Goal: Task Accomplishment & Management: Use online tool/utility

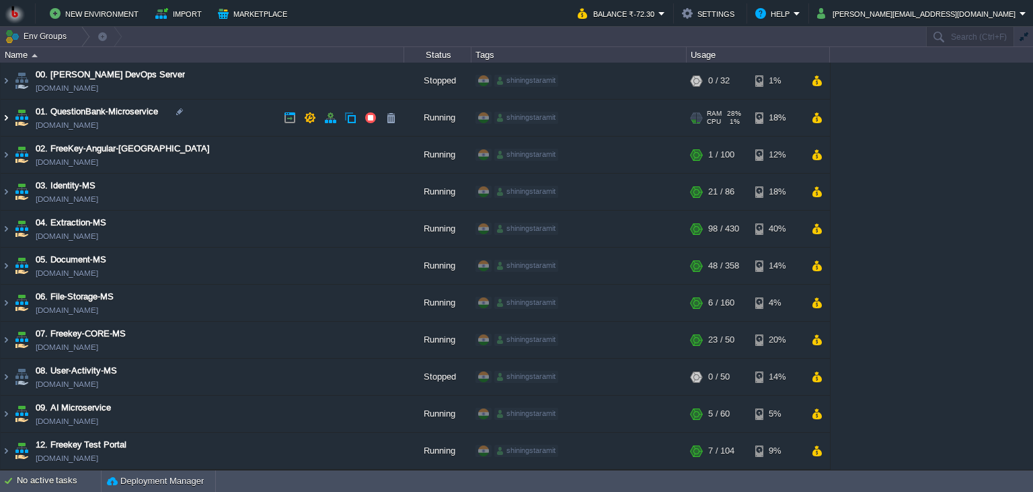
click at [1, 120] on img at bounding box center [6, 118] width 11 height 36
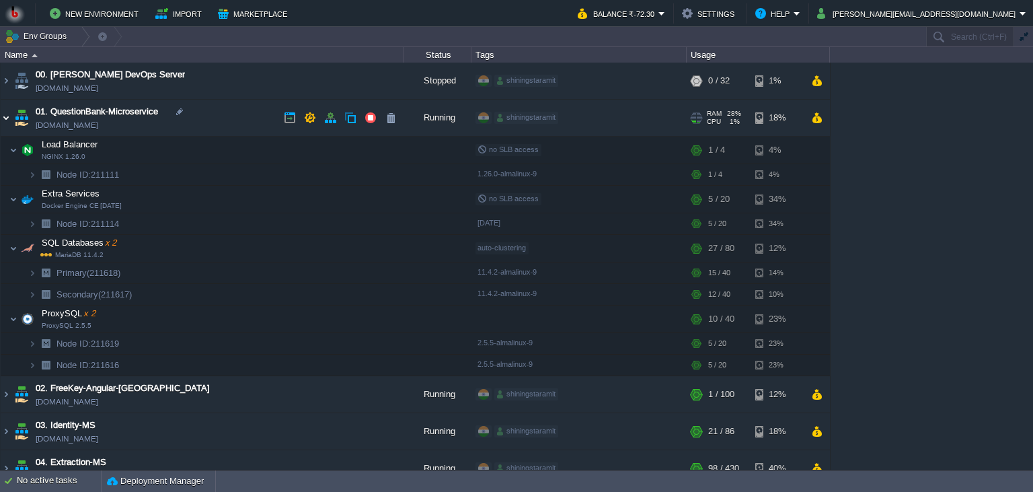
click at [2, 120] on img at bounding box center [6, 118] width 11 height 36
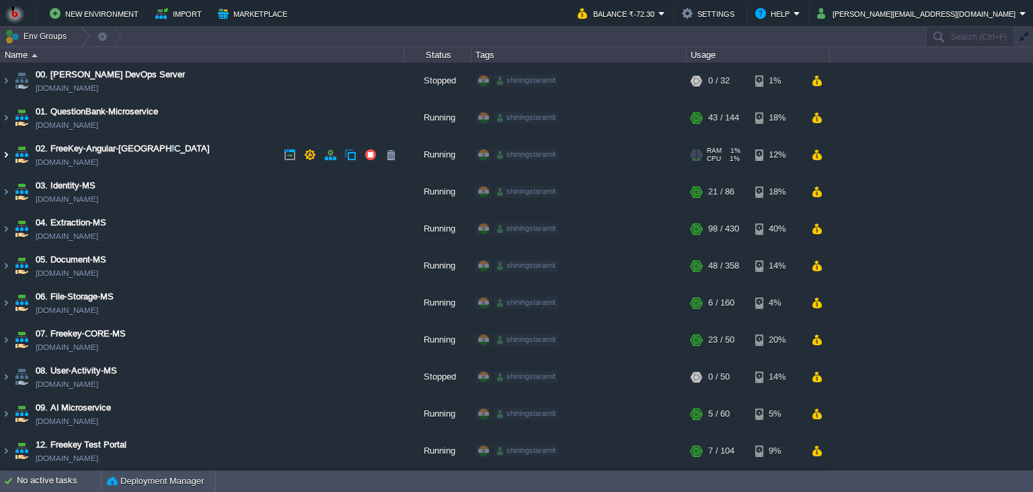
click at [4, 161] on img at bounding box center [6, 155] width 11 height 36
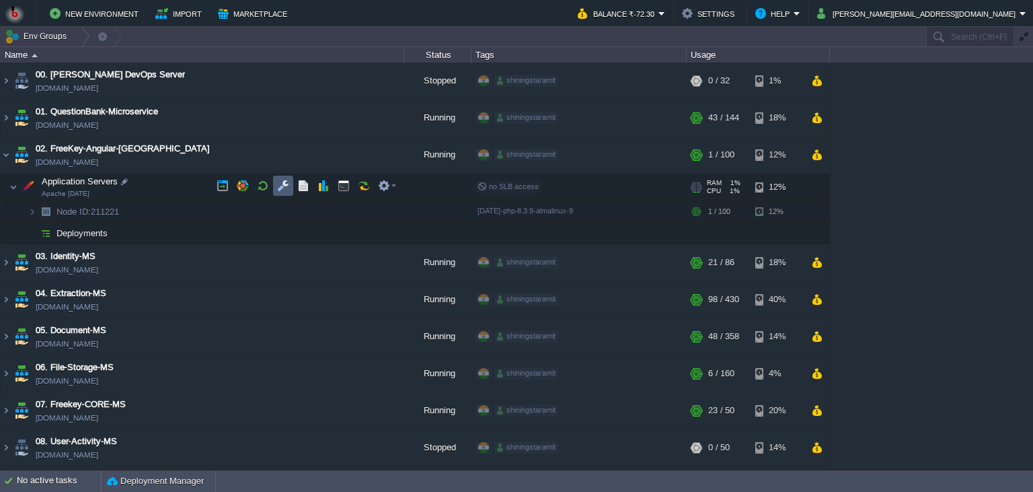
click at [276, 179] on td at bounding box center [283, 186] width 20 height 20
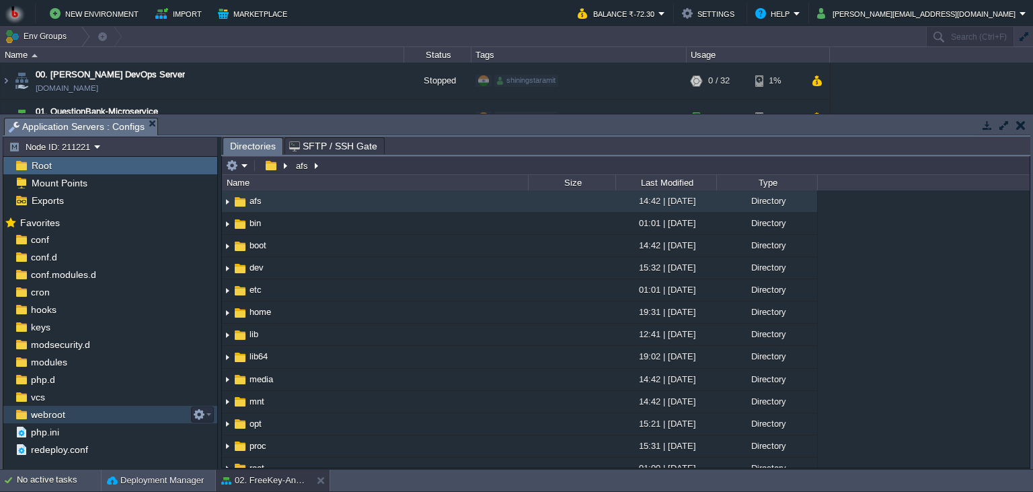
click at [65, 418] on span "webroot" at bounding box center [47, 414] width 39 height 12
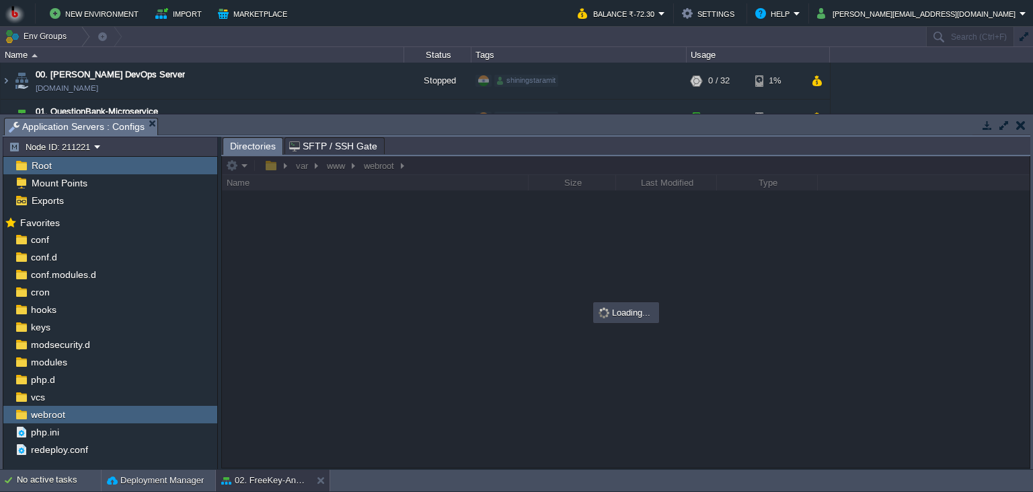
scroll to position [301, 0]
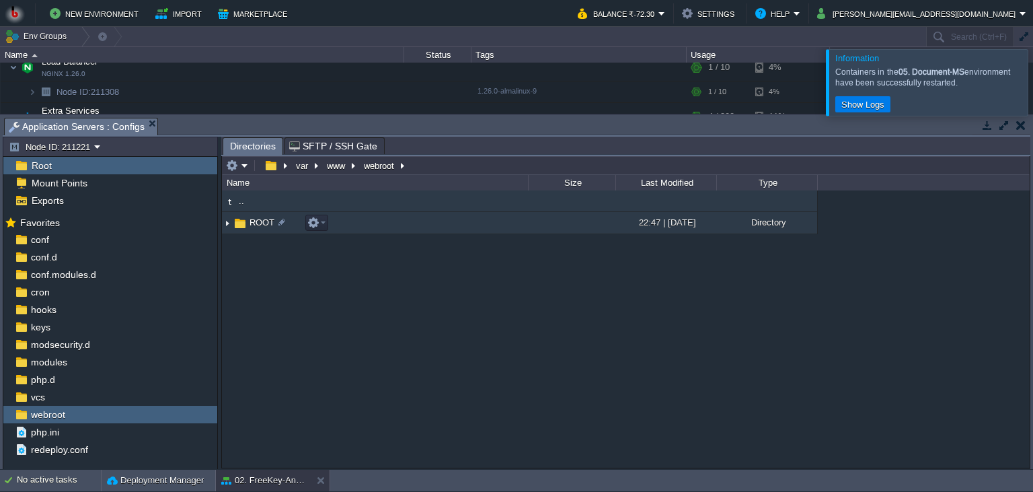
click at [350, 225] on td "ROOT" at bounding box center [375, 223] width 306 height 22
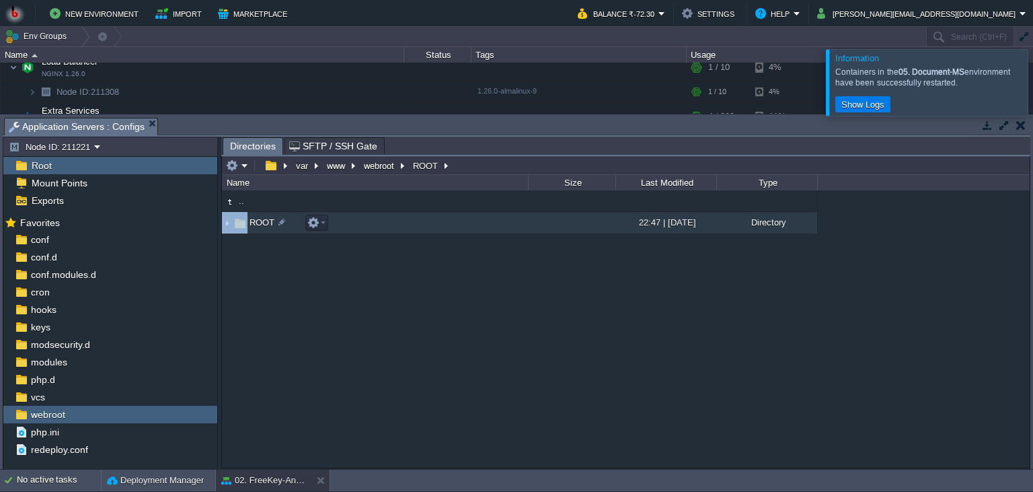
click at [350, 225] on td "ROOT" at bounding box center [375, 223] width 306 height 22
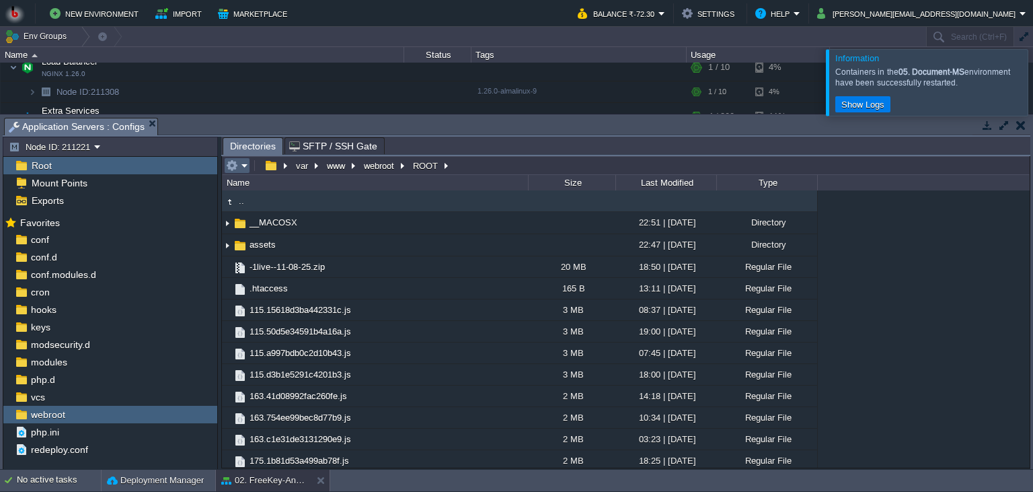
click at [251, 168] on table at bounding box center [238, 165] width 28 height 16
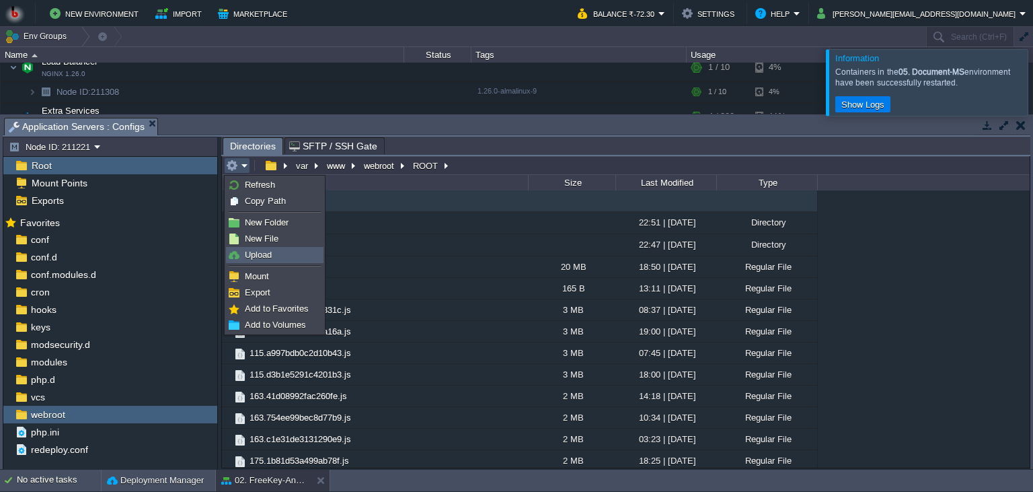
click at [259, 249] on link "Upload" at bounding box center [275, 254] width 96 height 15
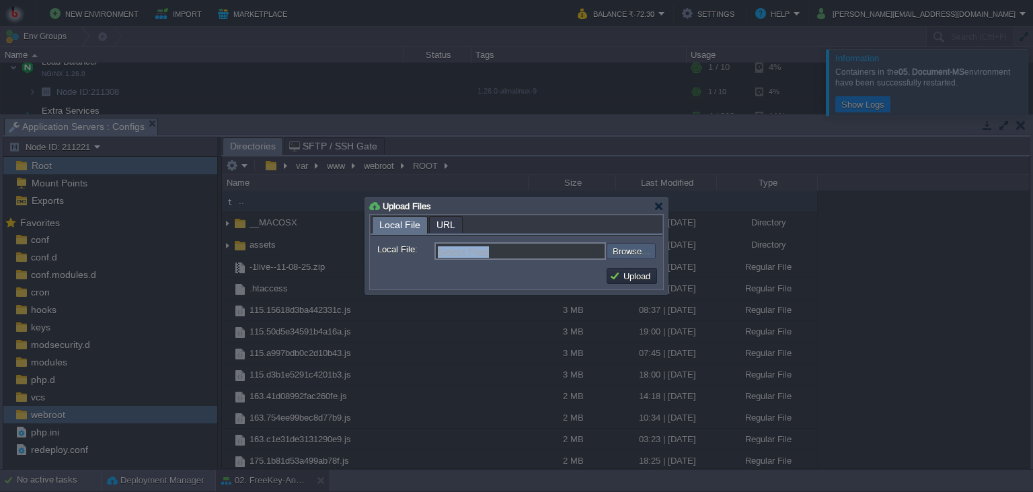
click at [636, 247] on div "Select Files Browse..." at bounding box center [544, 250] width 221 height 17
click at [636, 247] on input "file" at bounding box center [570, 251] width 170 height 16
type input "C:\fakepath\live-24-09.zip"
type input "live-24-09.zip"
click at [633, 280] on button "Upload" at bounding box center [631, 276] width 45 height 12
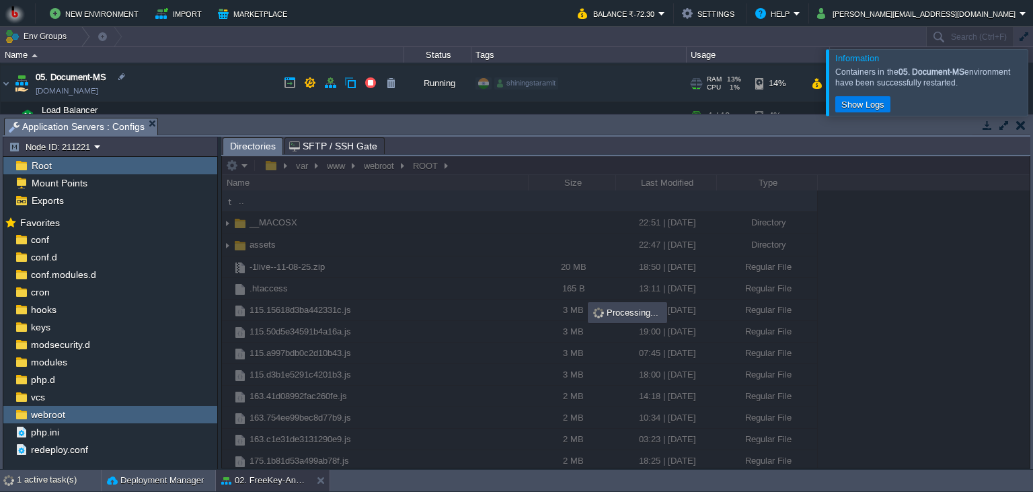
scroll to position [254, 0]
click at [3, 77] on img at bounding box center [6, 83] width 11 height 36
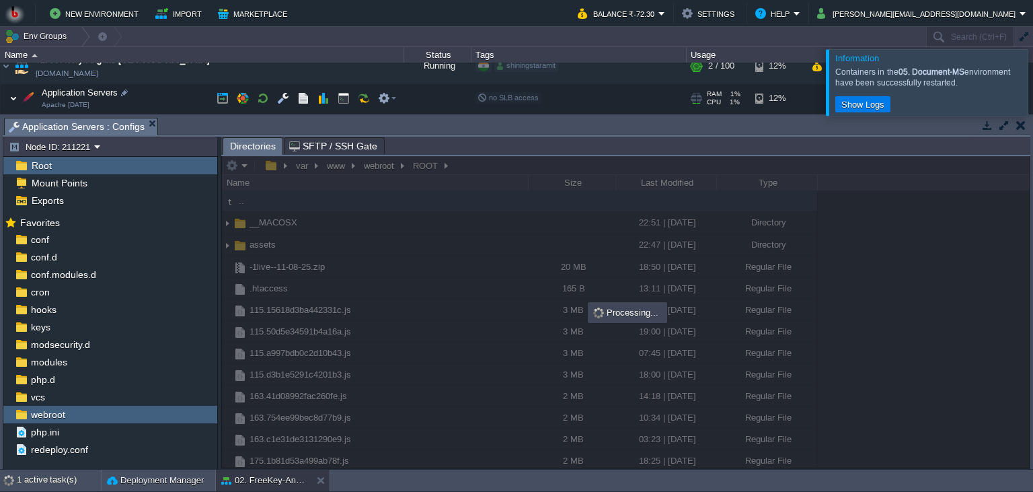
scroll to position [89, 0]
click at [341, 99] on button "button" at bounding box center [344, 97] width 12 height 12
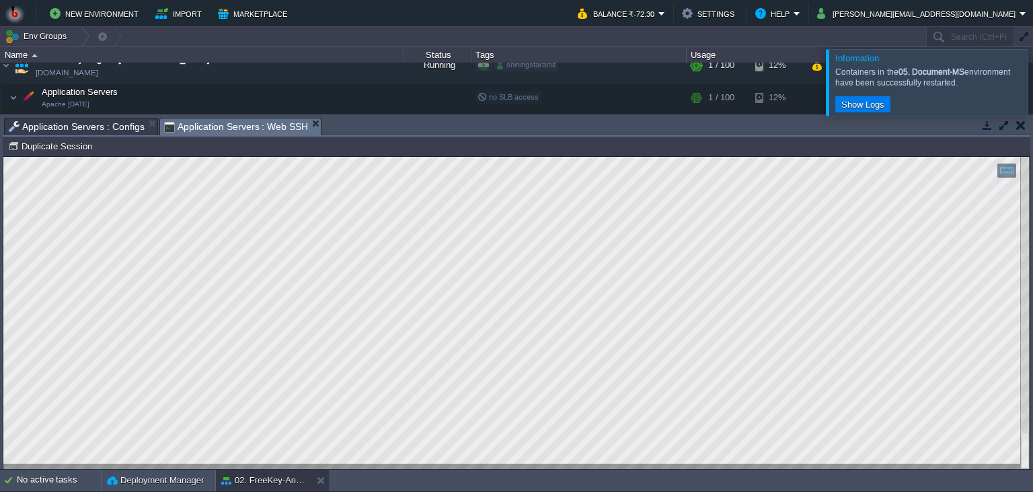
scroll to position [302, 0]
